Goal: Information Seeking & Learning: Learn about a topic

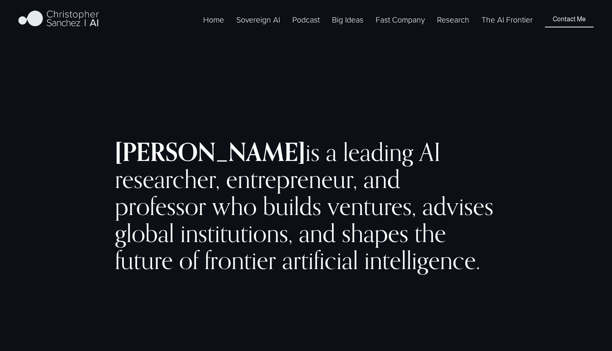
click at [259, 26] on link "Sovereign AI" at bounding box center [258, 19] width 44 height 13
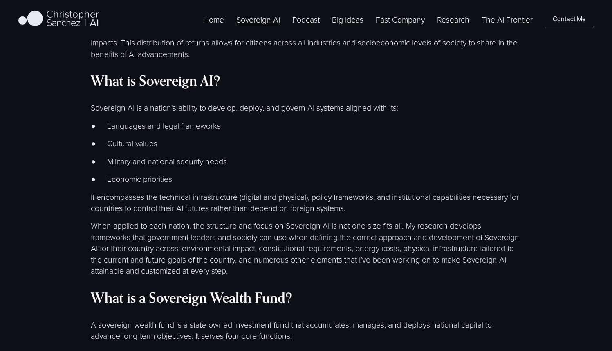
scroll to position [1216, 0]
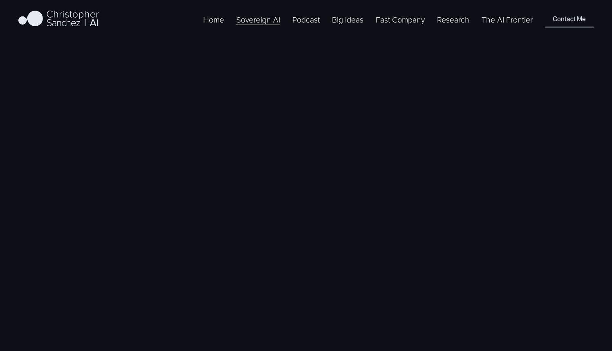
scroll to position [1216, 0]
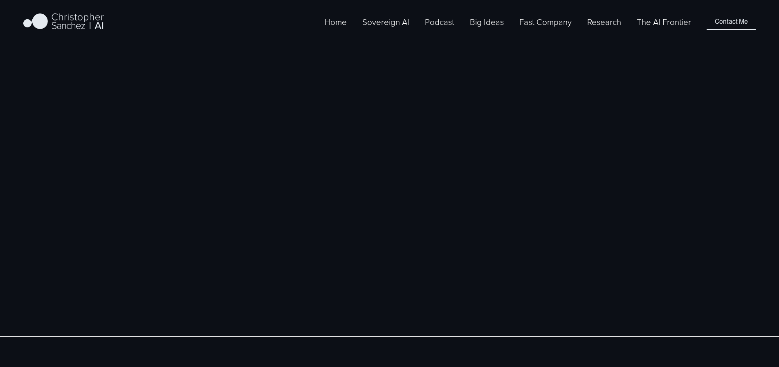
scroll to position [1755, 0]
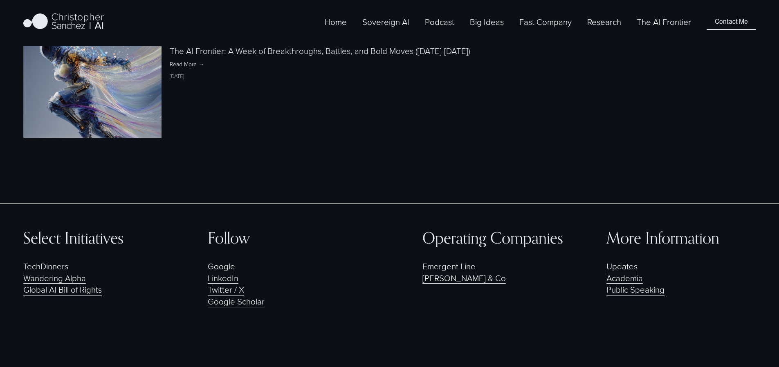
click at [231, 296] on link "Google Scholar" at bounding box center [236, 302] width 57 height 12
click at [398, 29] on link "Sovereign AI" at bounding box center [385, 21] width 47 height 13
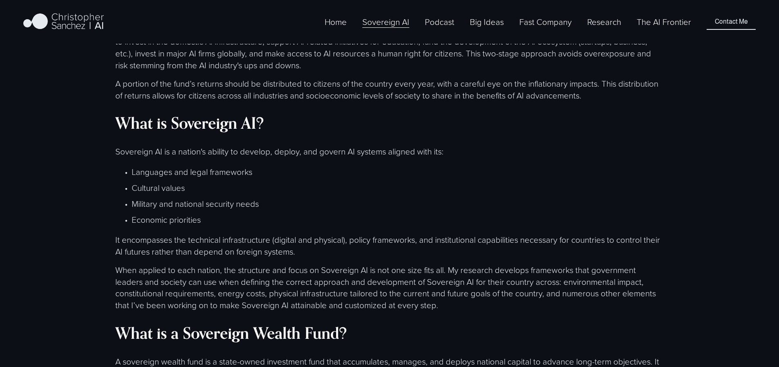
scroll to position [1221, 0]
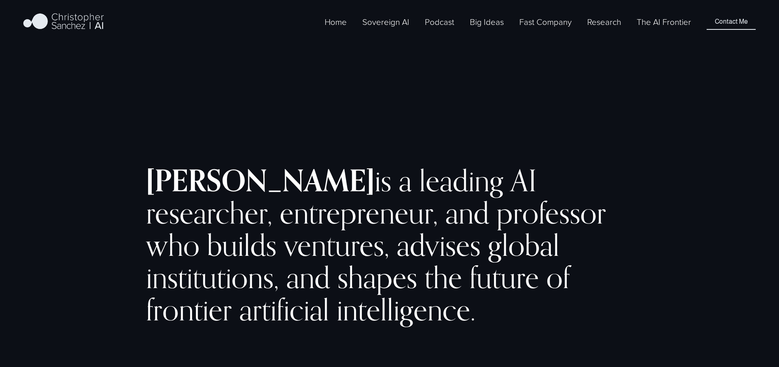
click at [397, 29] on link "Sovereign AI" at bounding box center [385, 21] width 47 height 13
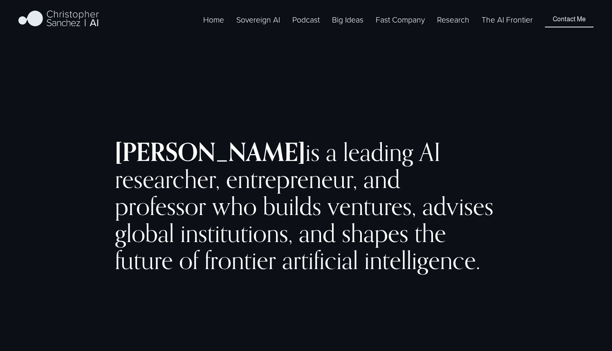
click at [256, 26] on link "Sovereign AI" at bounding box center [258, 19] width 44 height 13
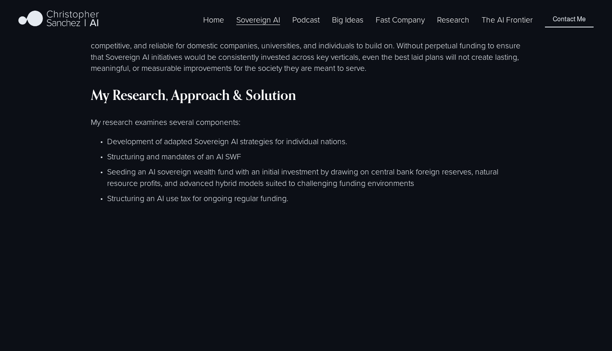
scroll to position [1044, 0]
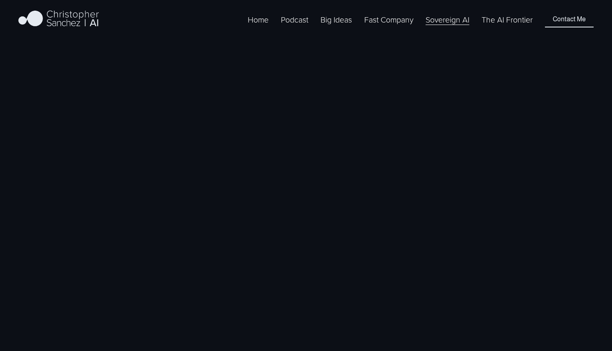
scroll to position [1044, 0]
